Goal: Information Seeking & Learning: Learn about a topic

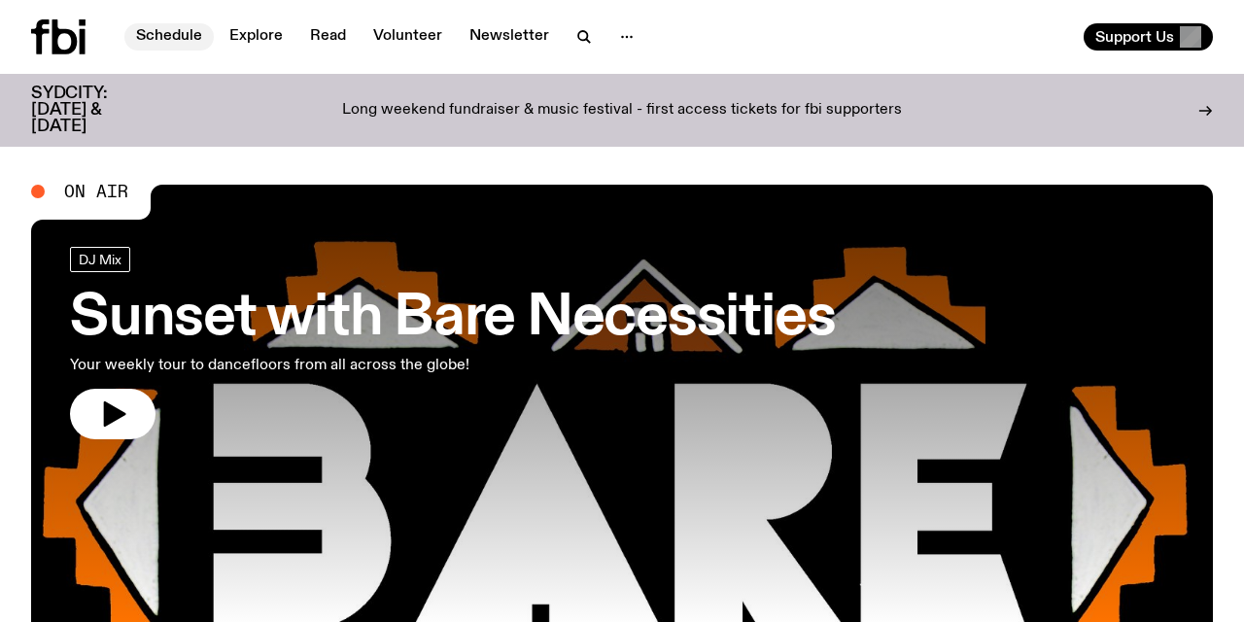
click at [173, 35] on link "Schedule" at bounding box center [168, 36] width 89 height 27
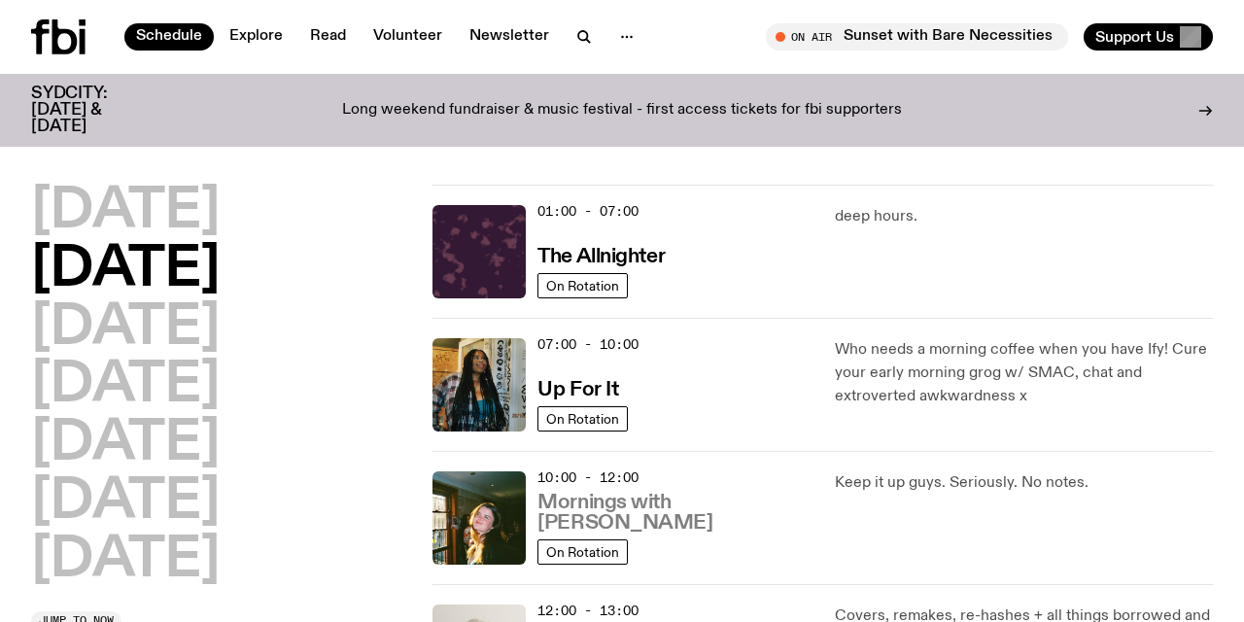
click at [646, 514] on h3 "Mornings with [PERSON_NAME]" at bounding box center [673, 513] width 273 height 41
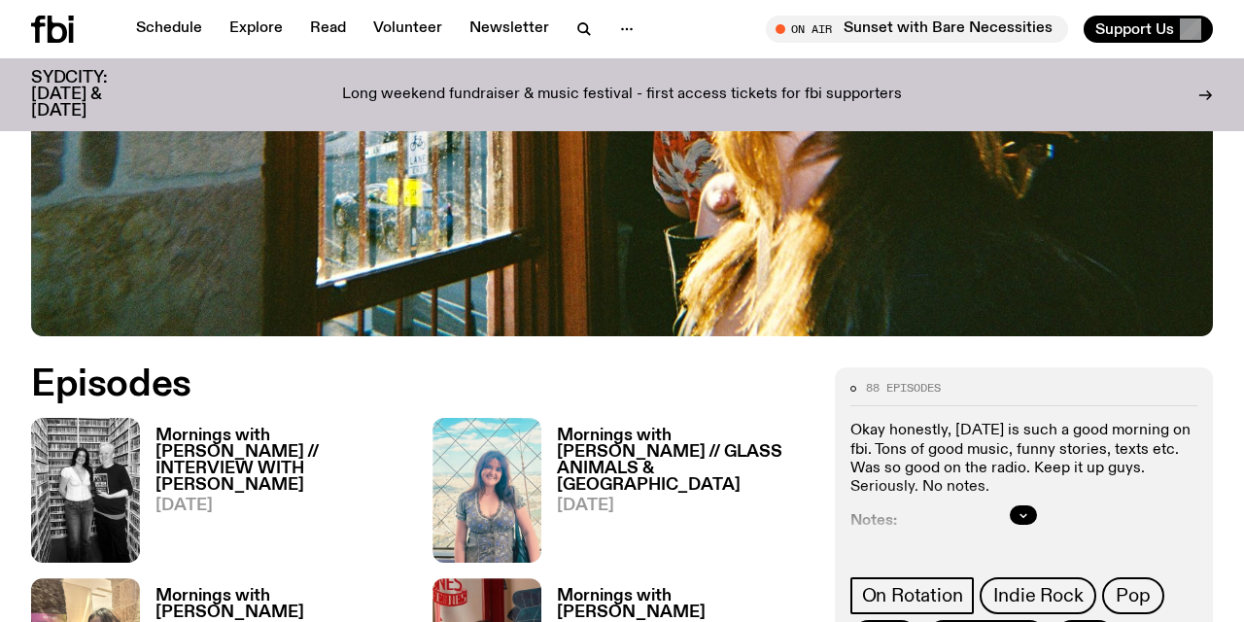
scroll to position [714, 0]
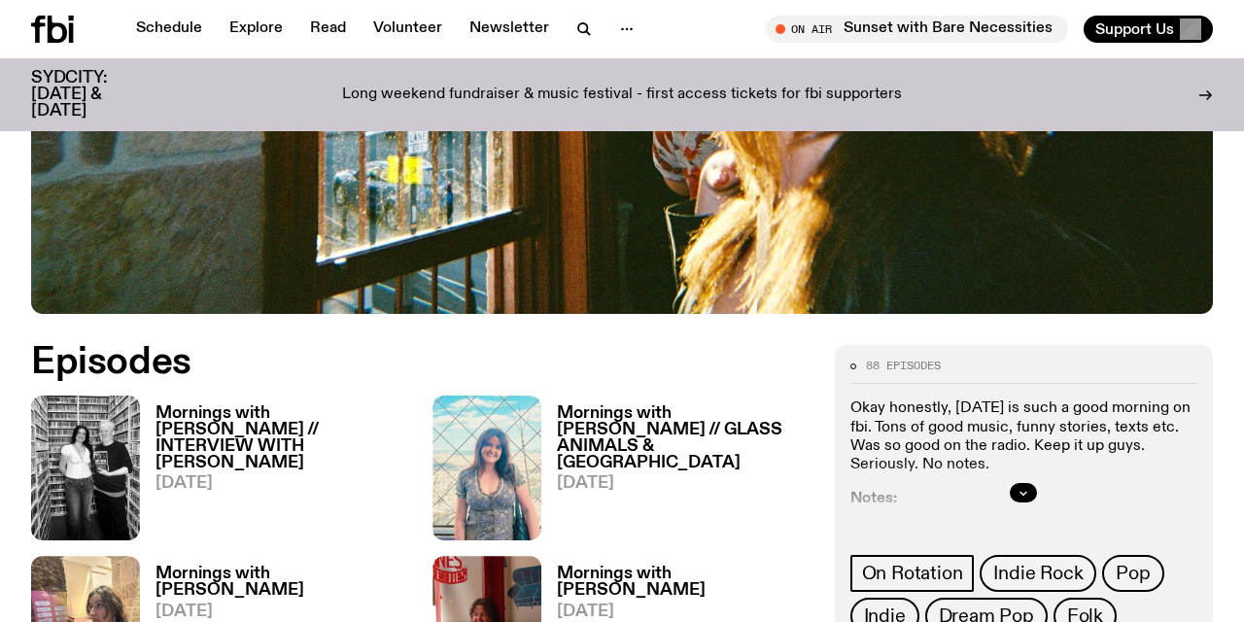
click at [263, 405] on h3 "Mornings with [PERSON_NAME] // INTERVIEW WITH [PERSON_NAME]" at bounding box center [282, 438] width 254 height 66
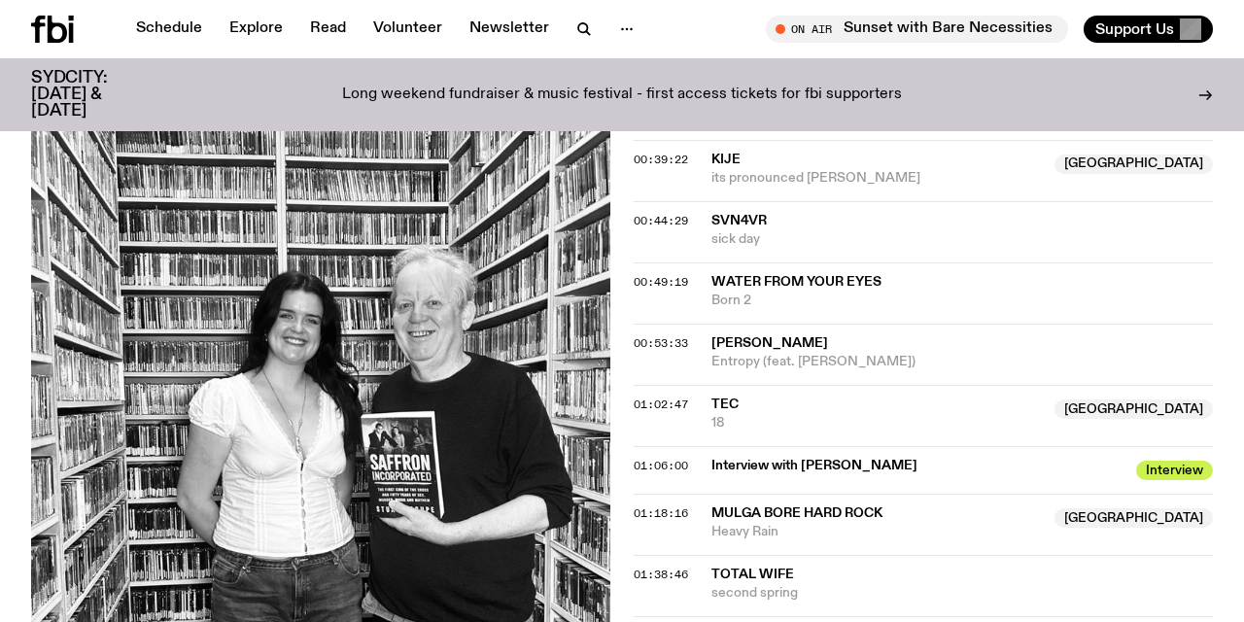
scroll to position [1603, 0]
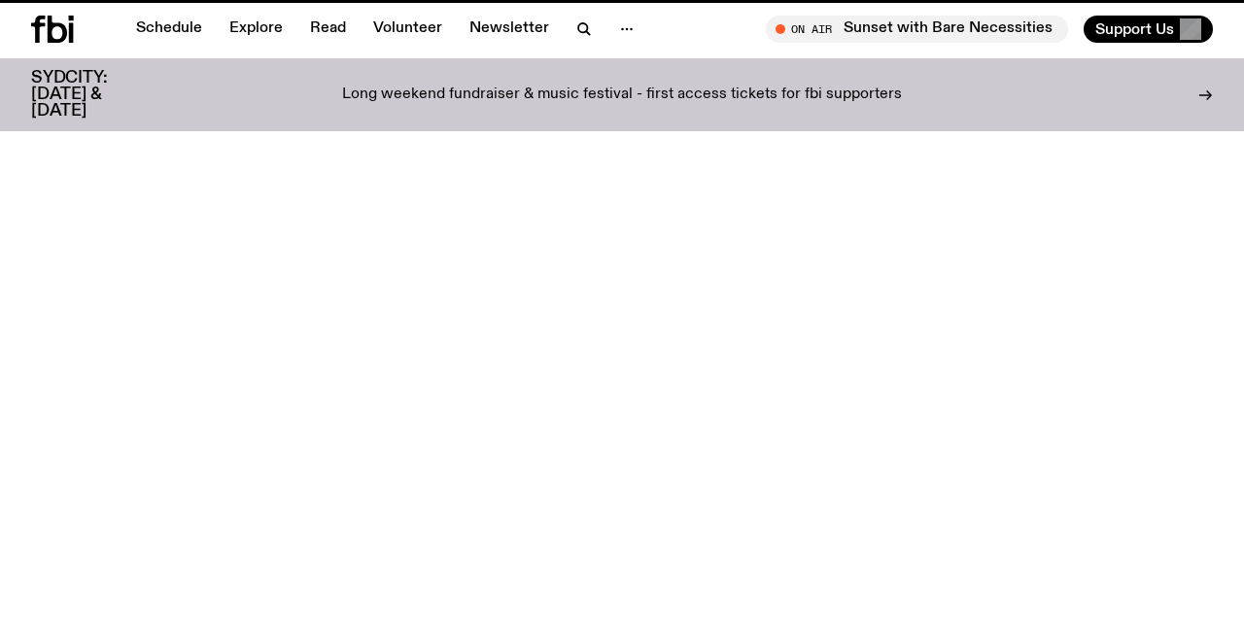
scroll to position [714, 0]
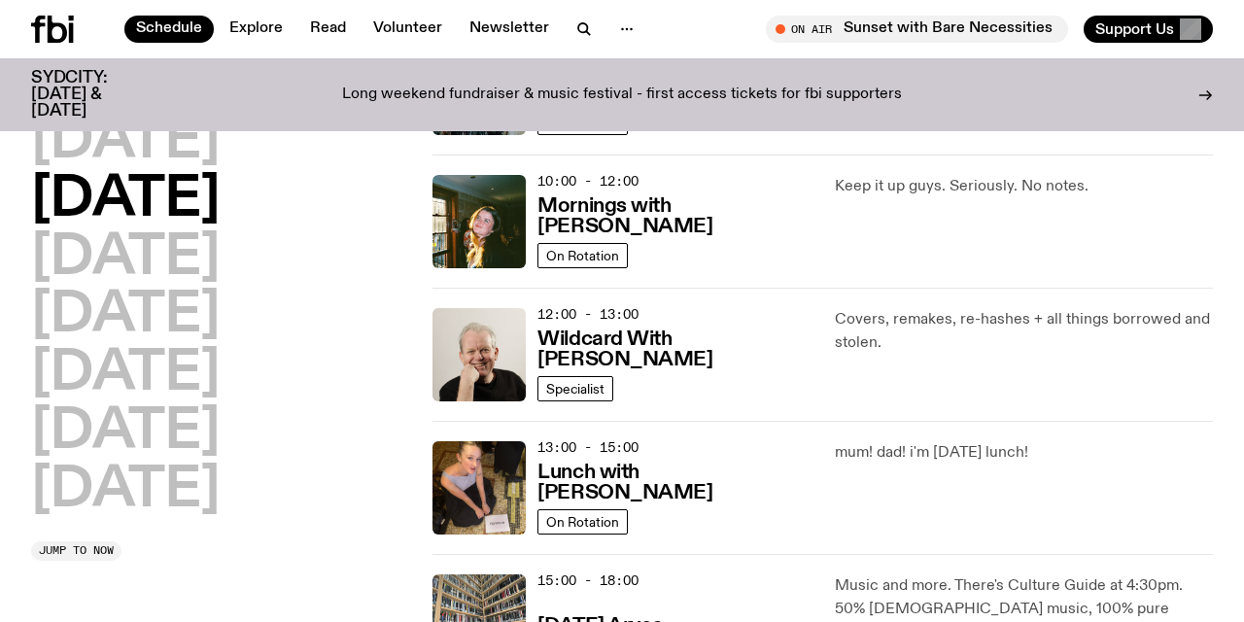
scroll to position [297, 0]
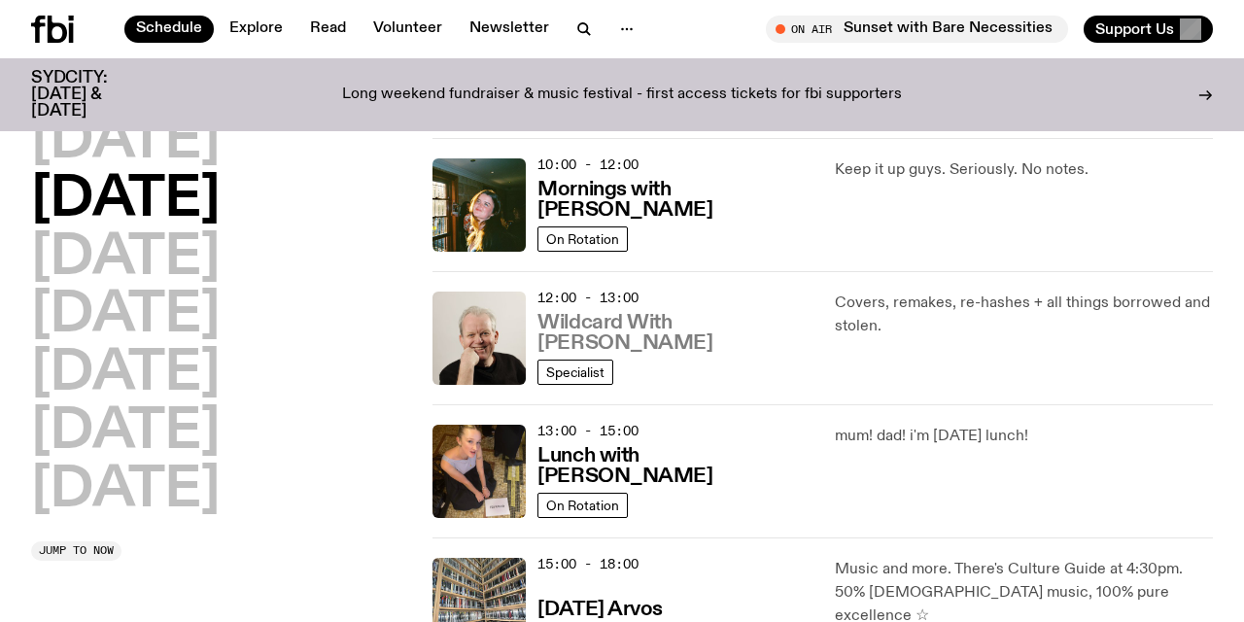
click at [604, 345] on h3 "Wildcard With [PERSON_NAME]" at bounding box center [673, 333] width 273 height 41
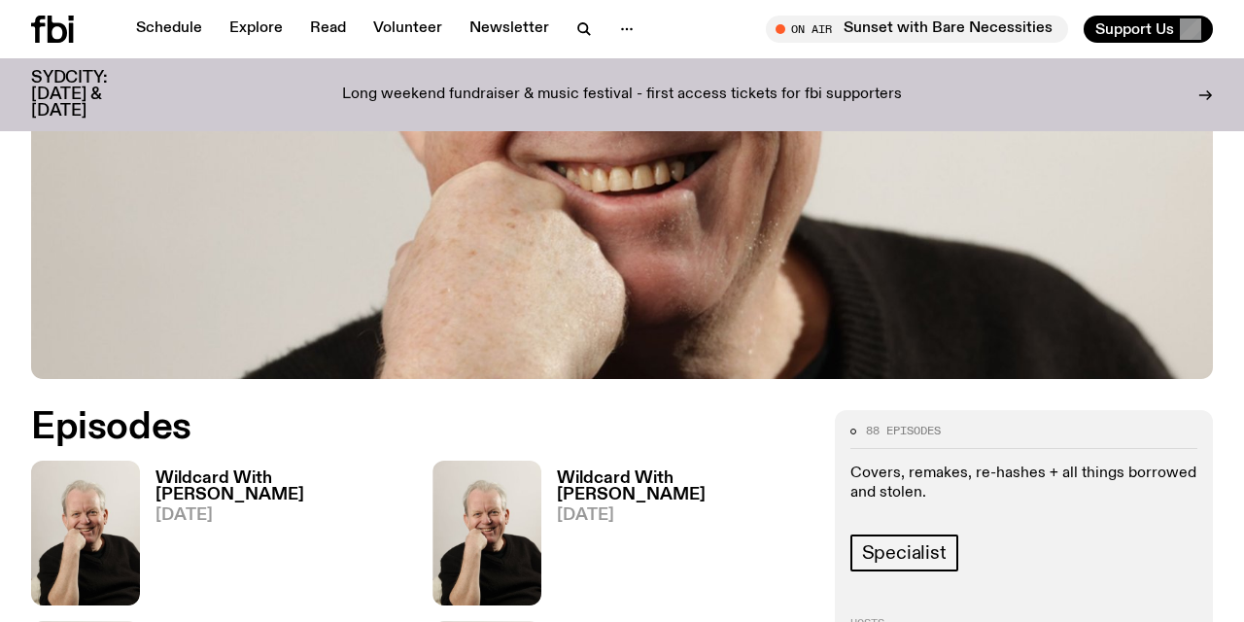
scroll to position [659, 0]
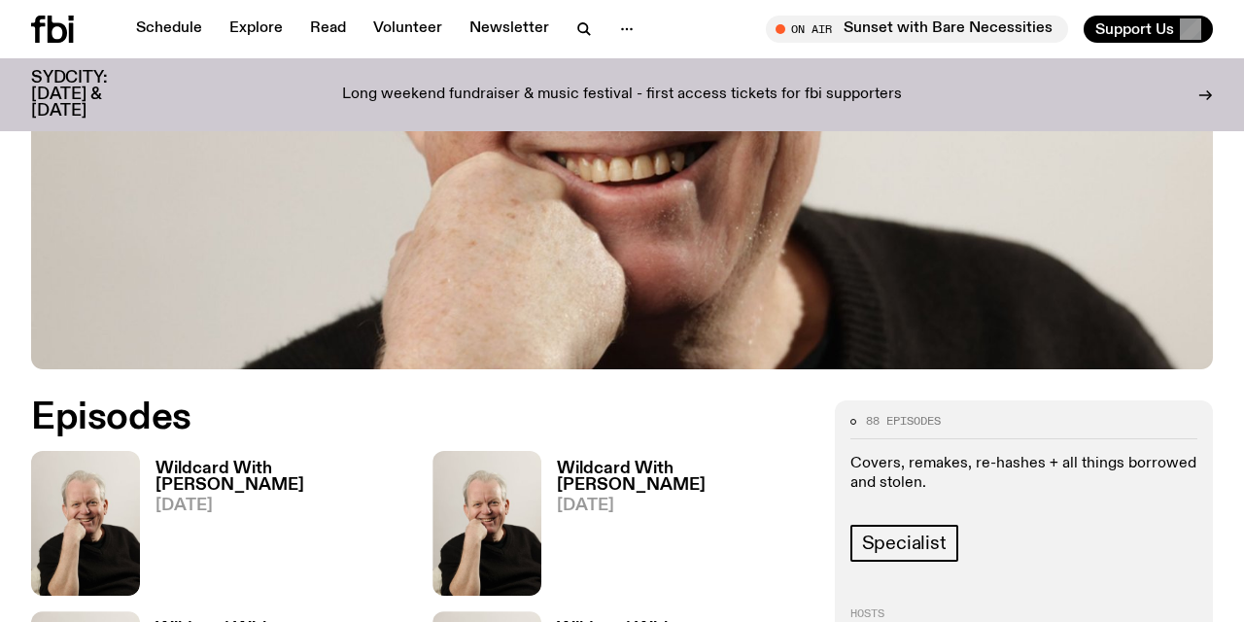
click at [240, 461] on h3 "Wildcard With [PERSON_NAME]" at bounding box center [282, 477] width 254 height 33
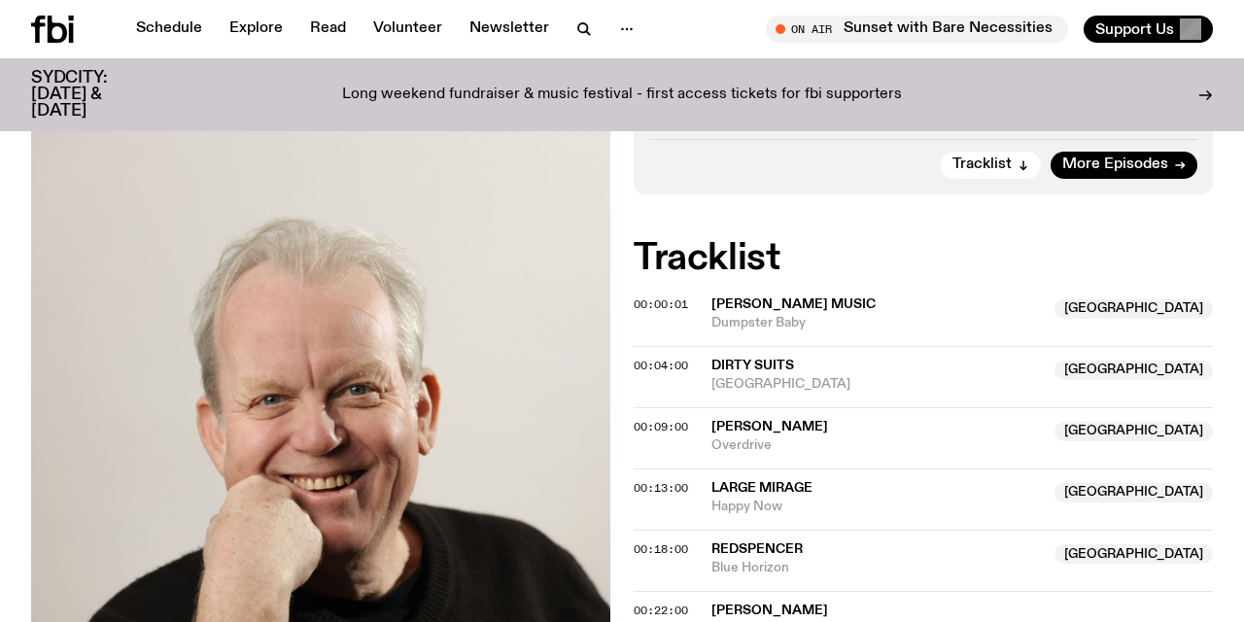
scroll to position [491, 0]
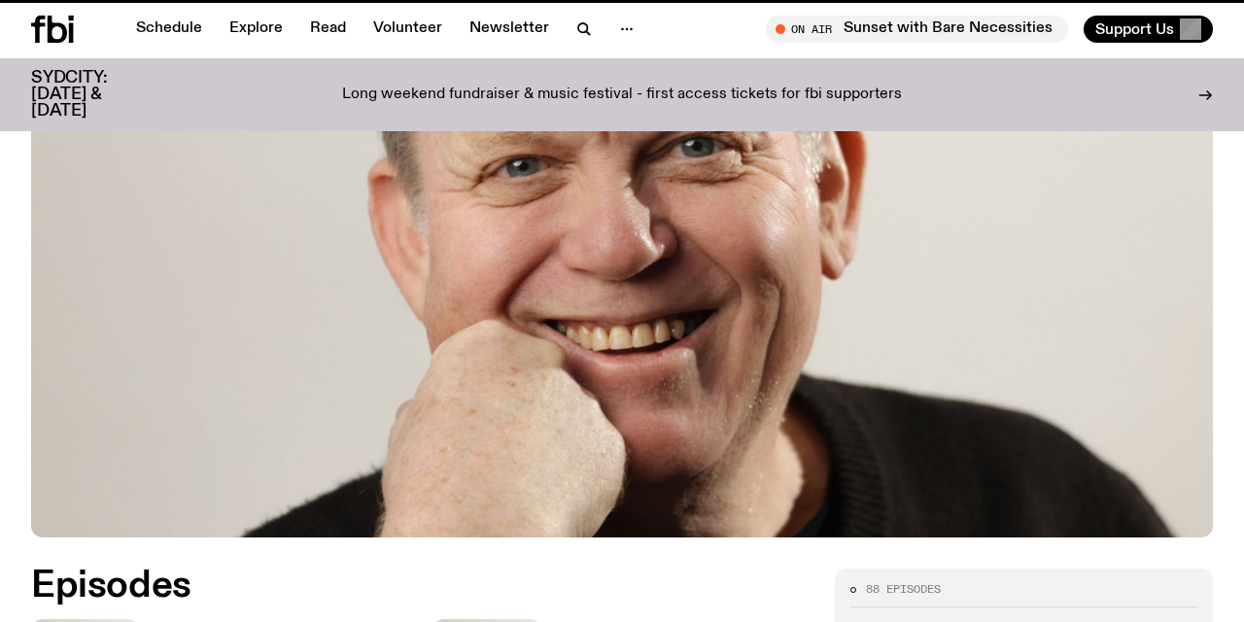
scroll to position [659, 0]
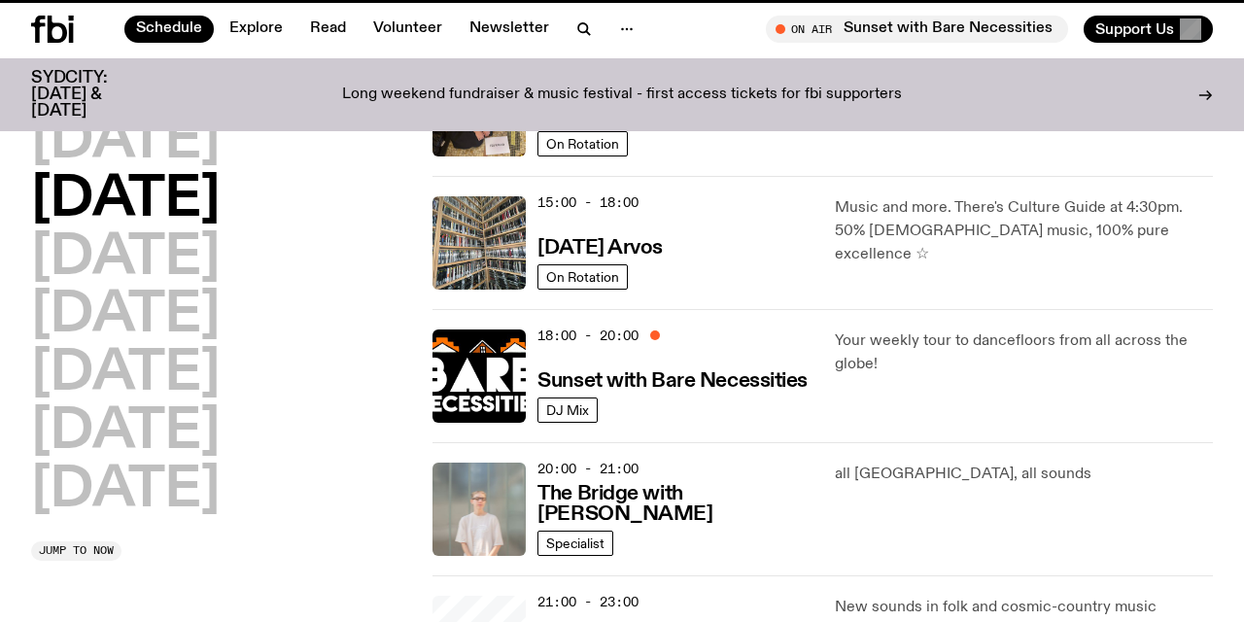
scroll to position [297, 0]
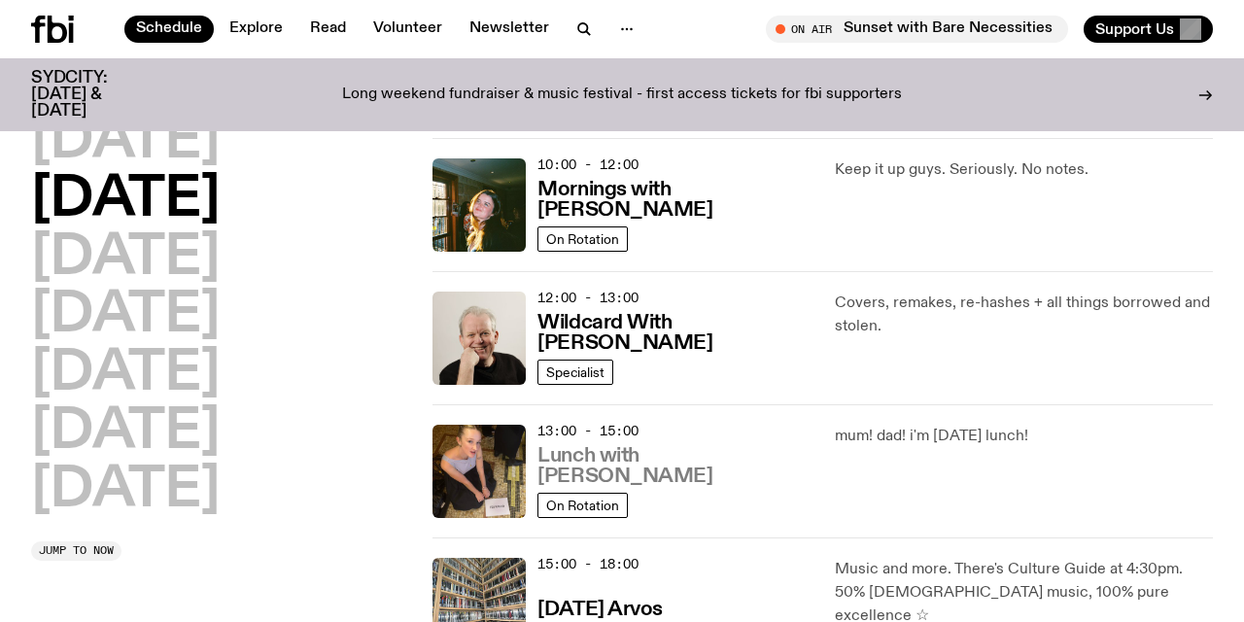
click at [673, 482] on h3 "Lunch with [PERSON_NAME]" at bounding box center [673, 466] width 273 height 41
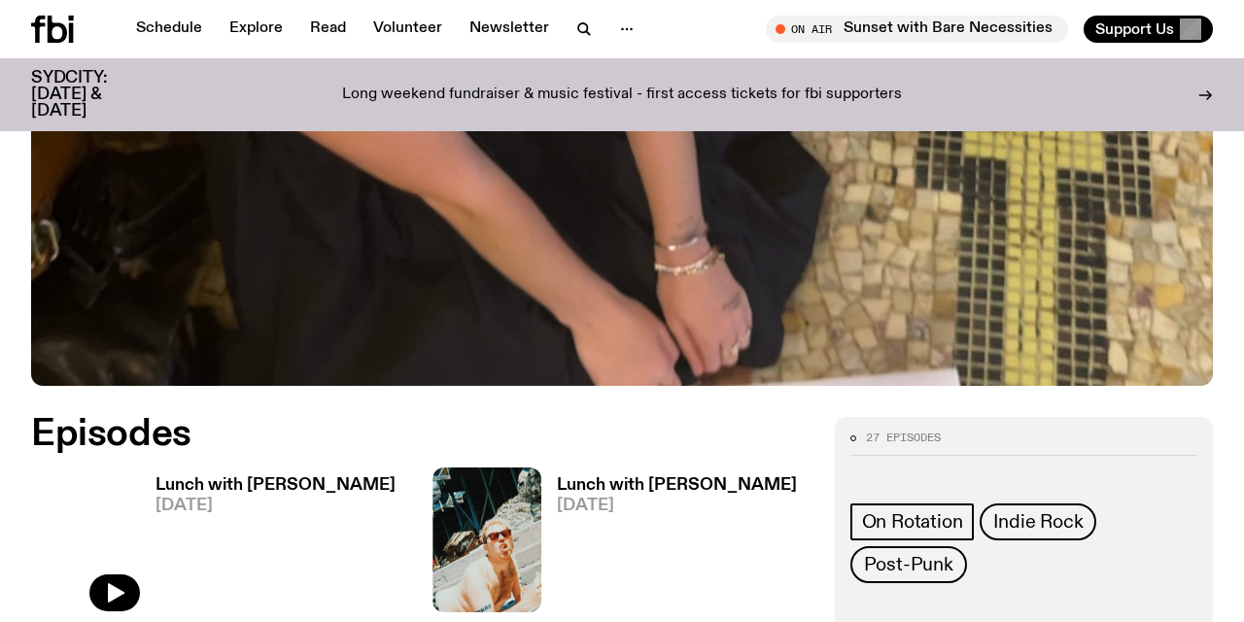
scroll to position [659, 0]
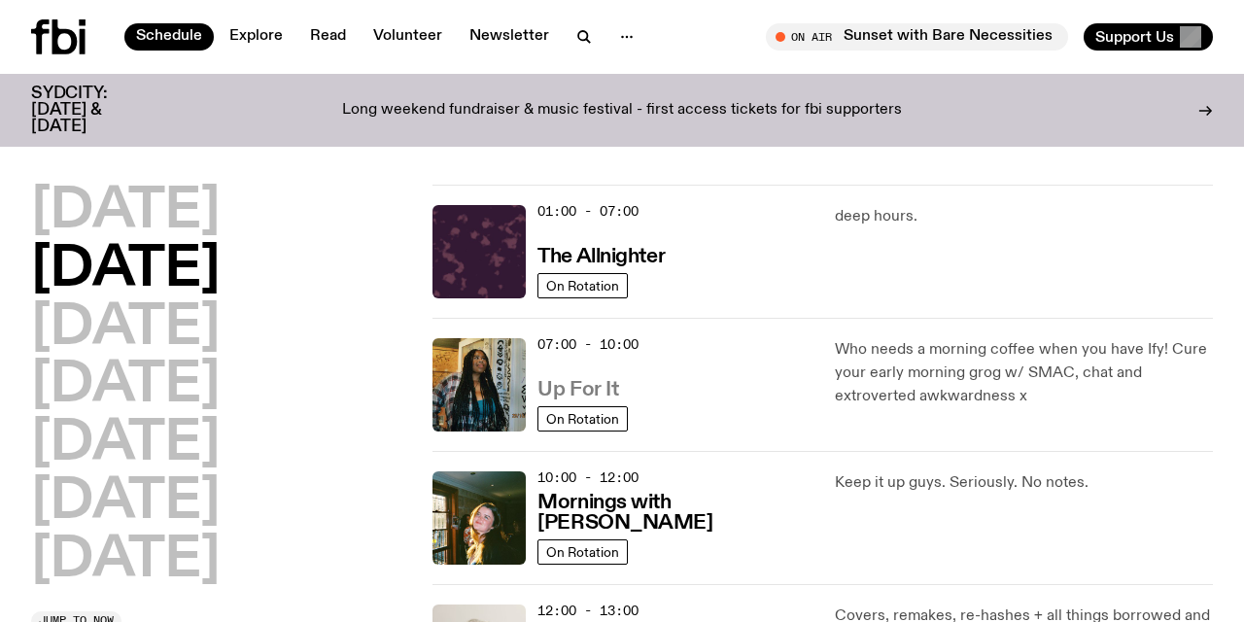
click at [584, 383] on h3 "Up For It" at bounding box center [577, 390] width 81 height 20
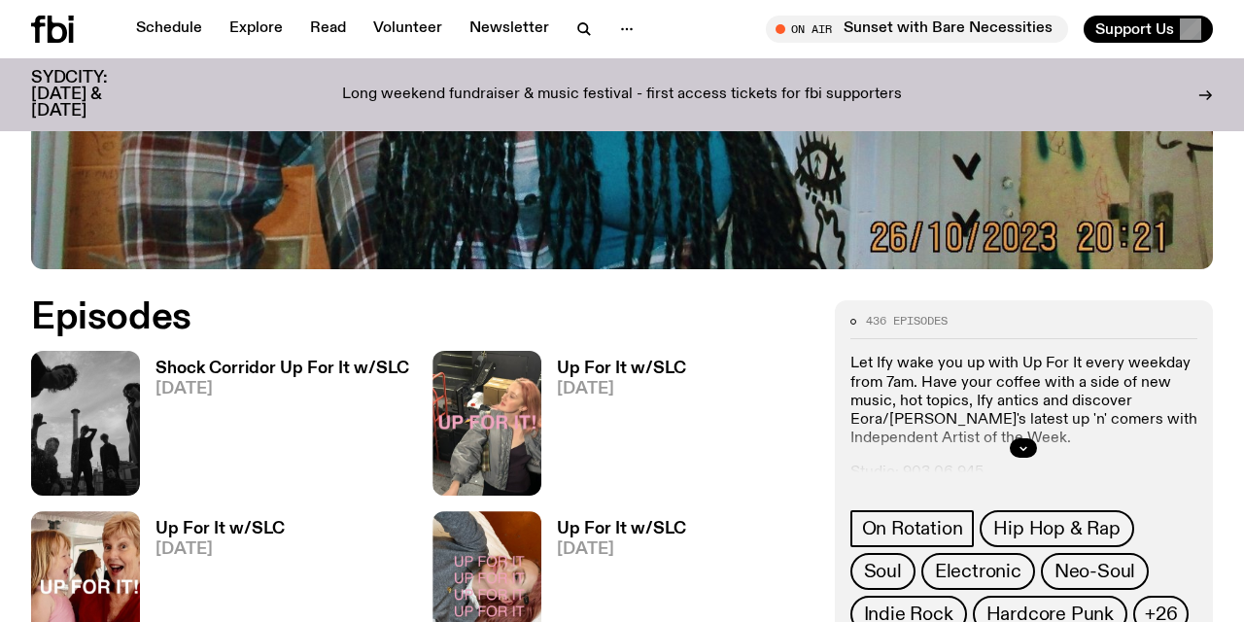
scroll to position [678, 0]
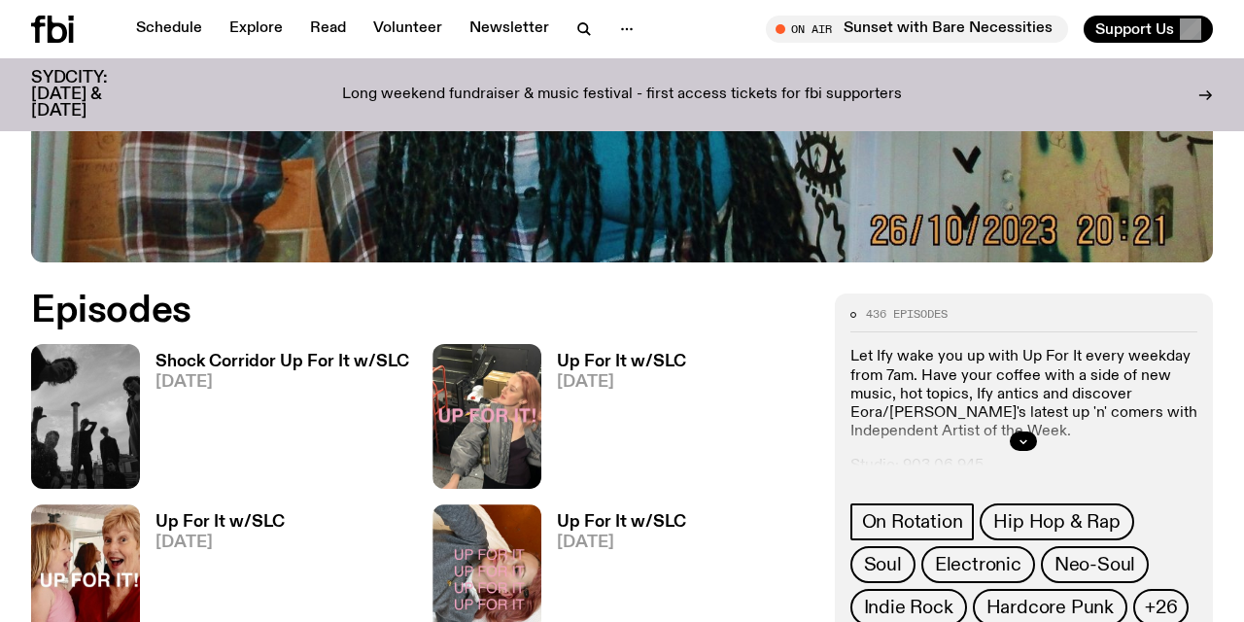
click at [607, 359] on h3 "Up For It w/SLC" at bounding box center [621, 362] width 129 height 17
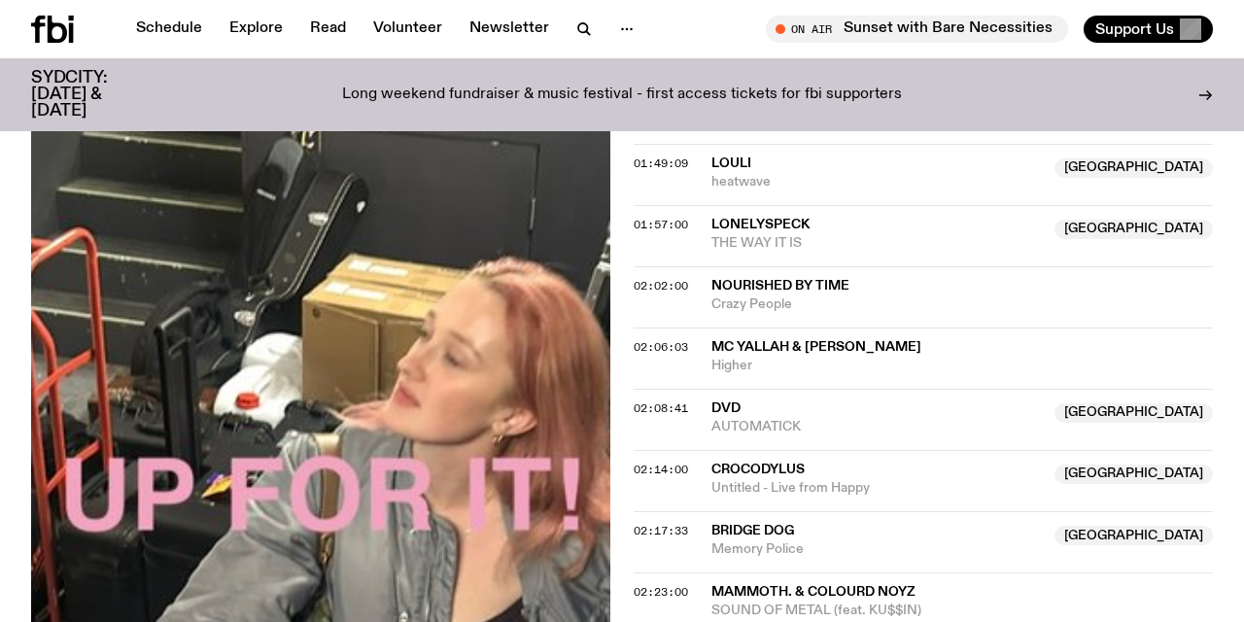
scroll to position [2231, 0]
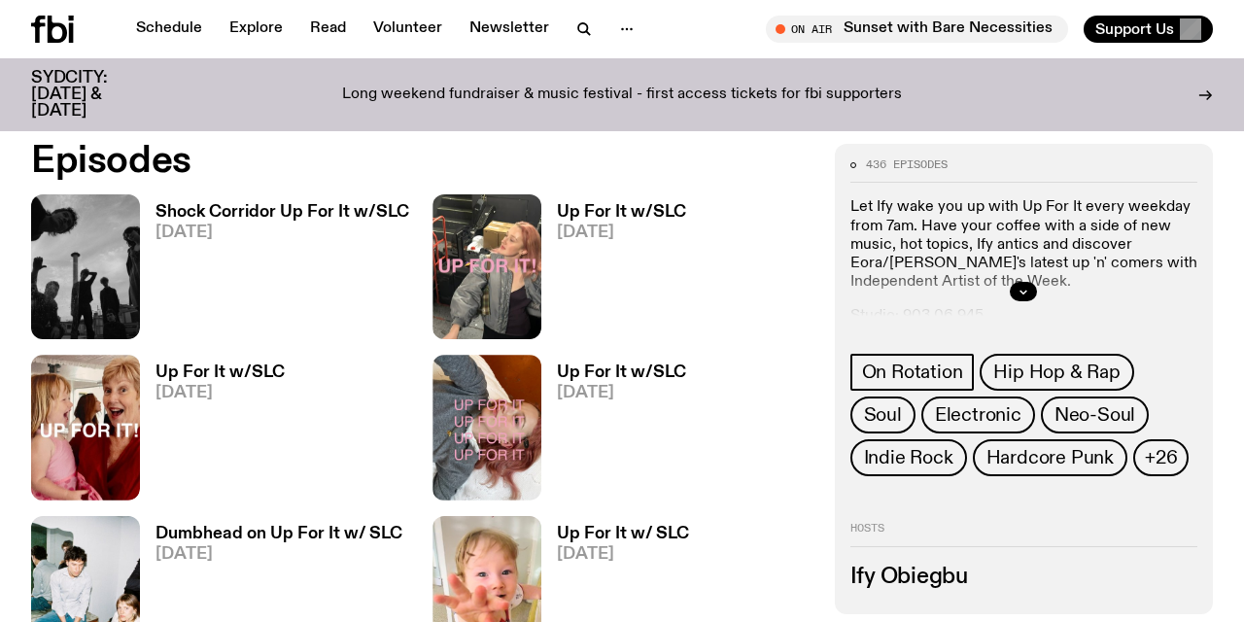
scroll to position [830, 0]
